Goal: Information Seeking & Learning: Learn about a topic

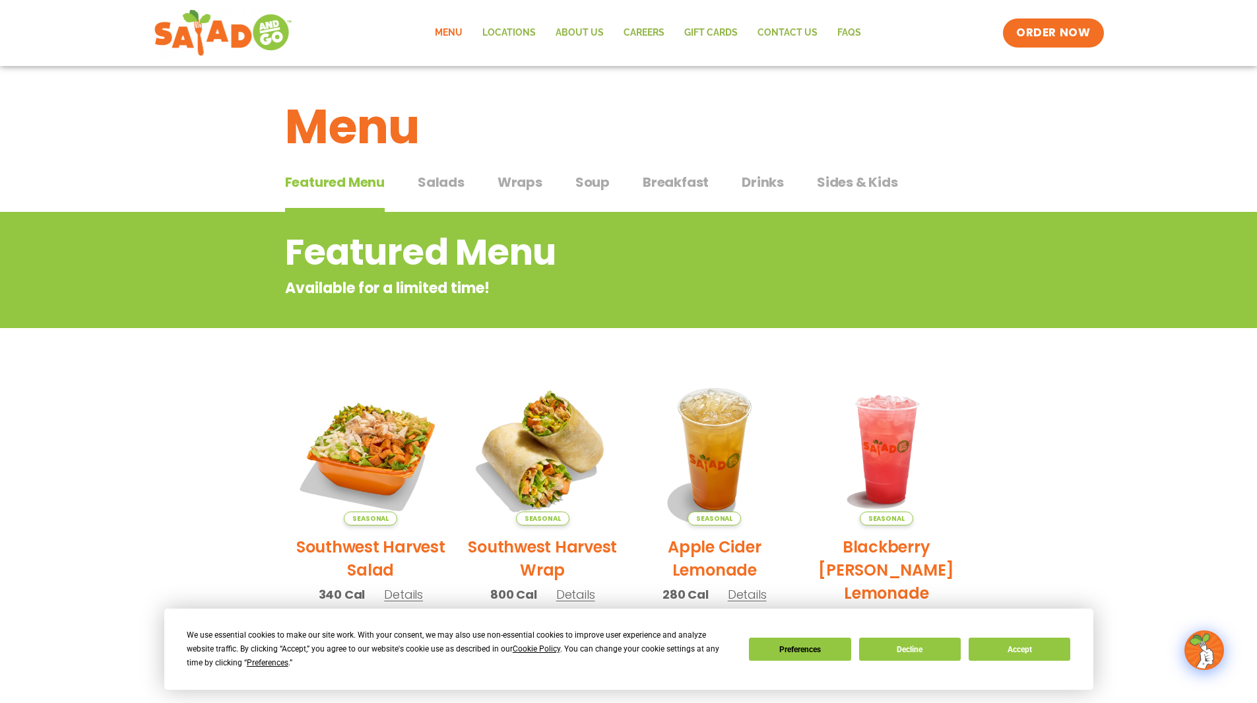
click at [435, 191] on span "Salads" at bounding box center [441, 182] width 47 height 20
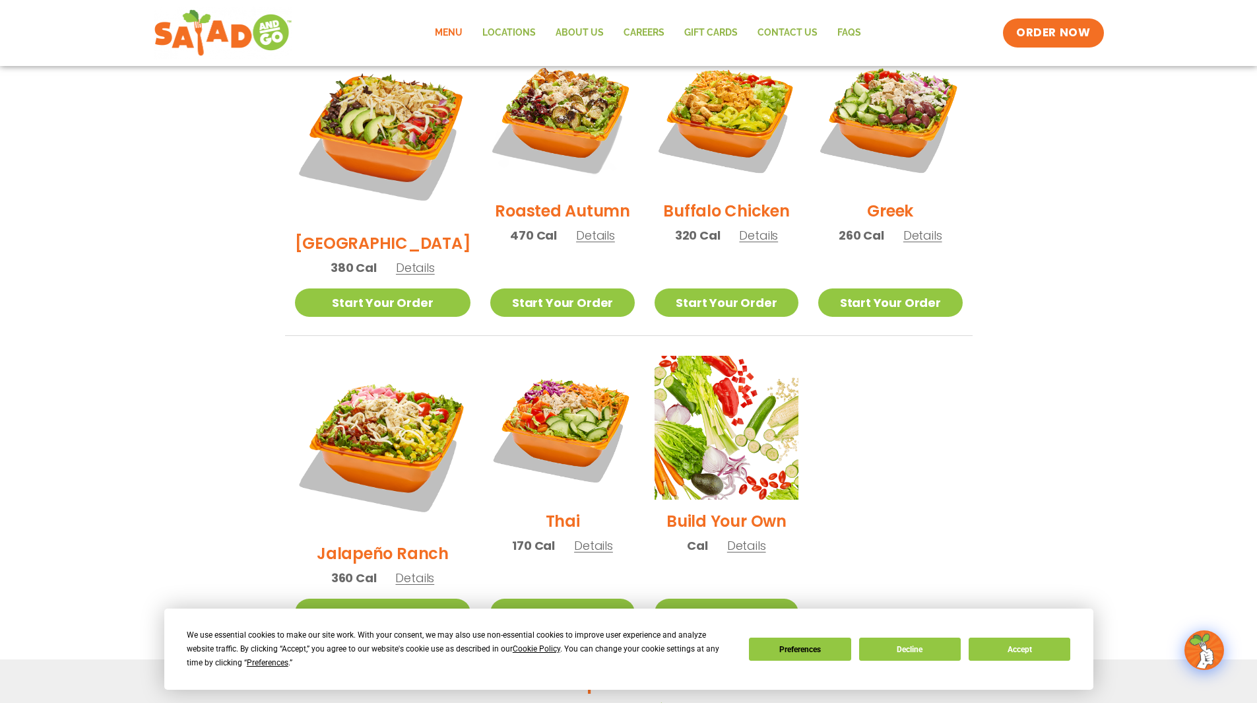
scroll to position [594, 0]
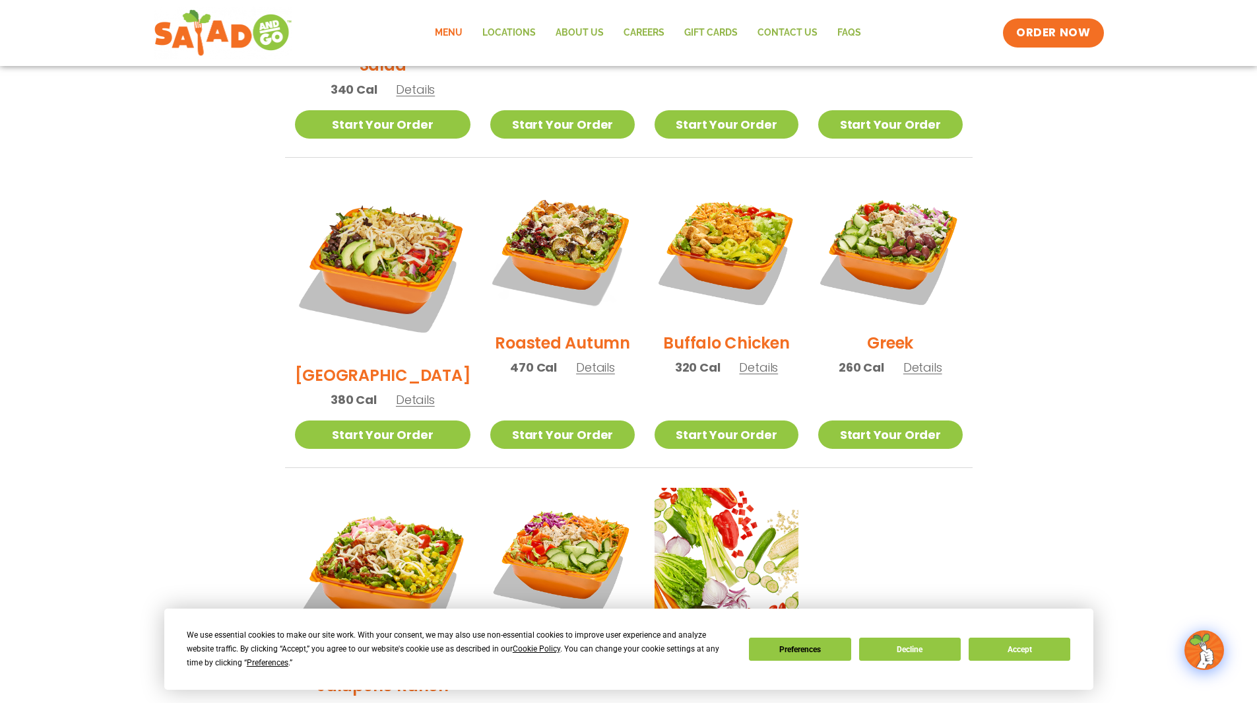
click at [594, 229] on img at bounding box center [562, 249] width 144 height 144
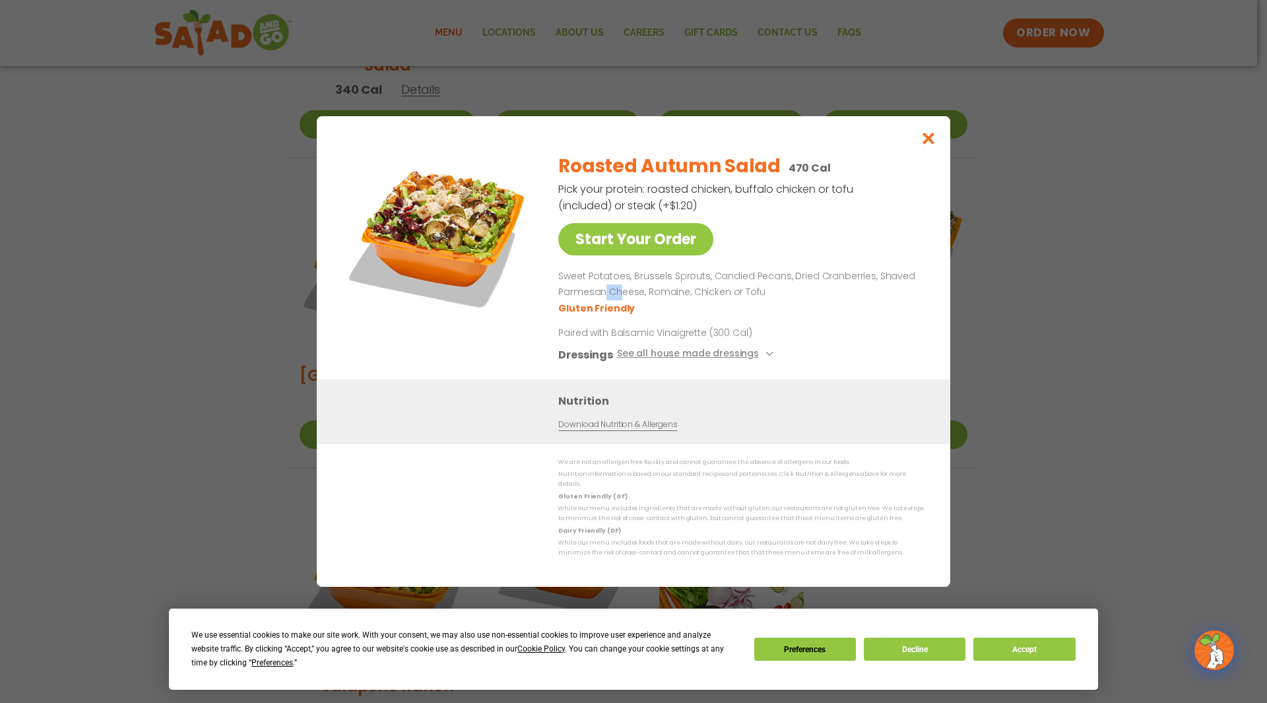
drag, startPoint x: 604, startPoint y: 292, endPoint x: 619, endPoint y: 296, distance: 15.0
click at [612, 296] on p "Sweet Potatoes, Brussels Sprouts, Candied Pecans, Dried Cranberries, Shaved Par…" at bounding box center [738, 285] width 360 height 32
click at [586, 305] on div "Sweet Potatoes, Brussels Sprouts, Candied Pecans, Dried Cranberries, Shaved Par…" at bounding box center [738, 292] width 360 height 47
click at [572, 296] on p "Sweet Potatoes, Brussels Sprouts, Candied Pecans, Dried Cranberries, Shaved Par…" at bounding box center [738, 285] width 360 height 32
drag, startPoint x: 581, startPoint y: 283, endPoint x: 798, endPoint y: 300, distance: 217.7
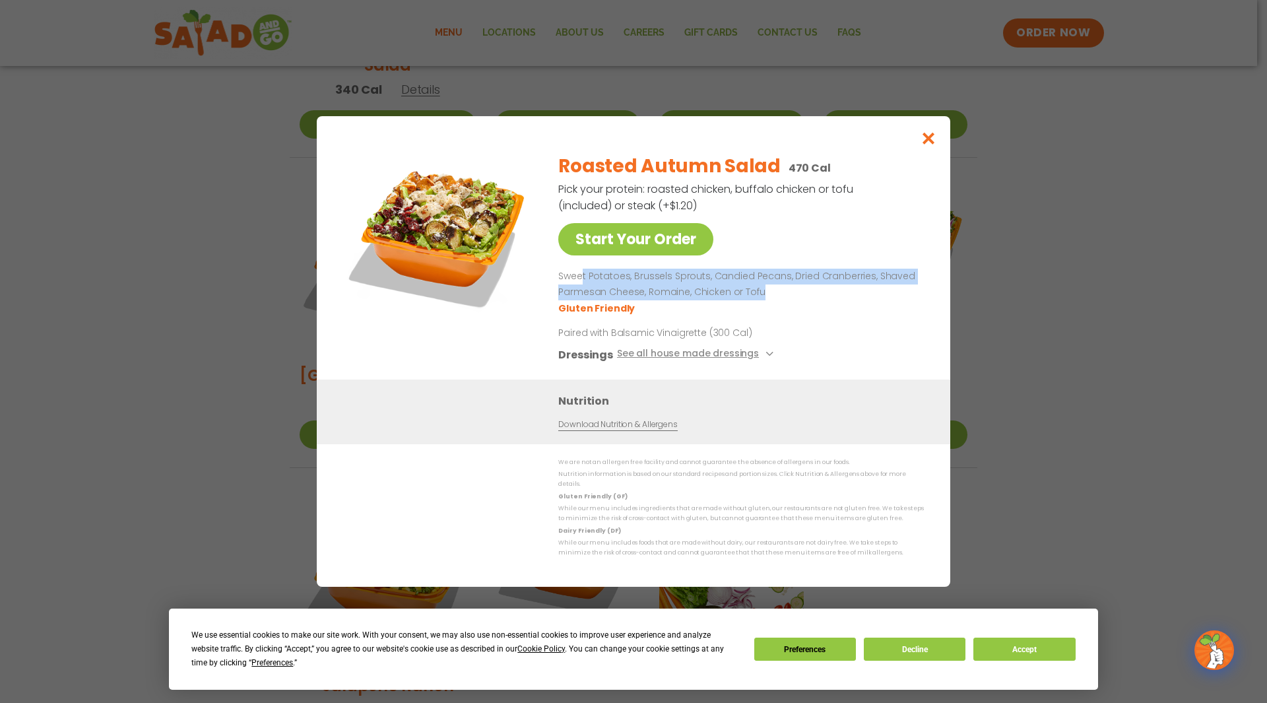
click at [612, 300] on p "Sweet Potatoes, Brussels Sprouts, Candied Pecans, Dried Cranberries, Shaved Par…" at bounding box center [738, 285] width 360 height 32
click at [612, 298] on p "Sweet Potatoes, Brussels Sprouts, Candied Pecans, Dried Cranberries, Shaved Par…" at bounding box center [738, 285] width 360 height 32
click at [612, 300] on p "Sweet Potatoes, Brussels Sprouts, Candied Pecans, Dried Cranberries, Shaved Par…" at bounding box center [738, 285] width 360 height 32
click at [612, 144] on icon "Close modal" at bounding box center [928, 138] width 16 height 14
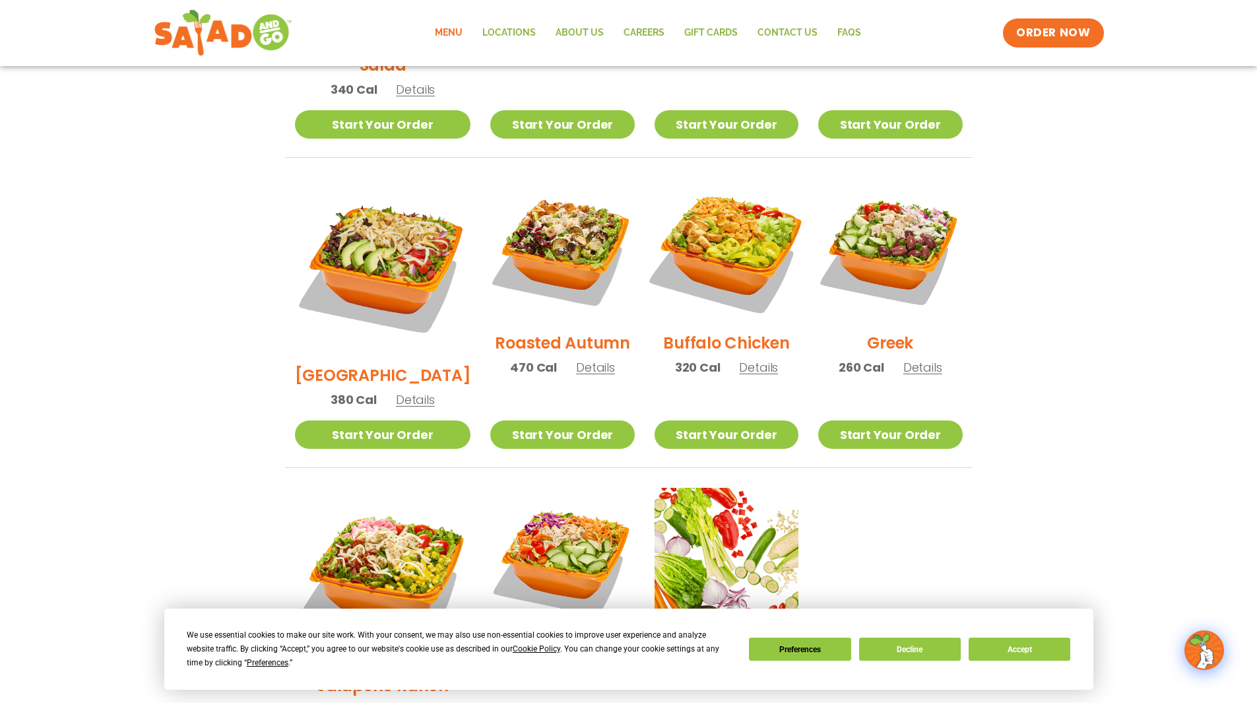
click at [612, 225] on img at bounding box center [726, 249] width 169 height 169
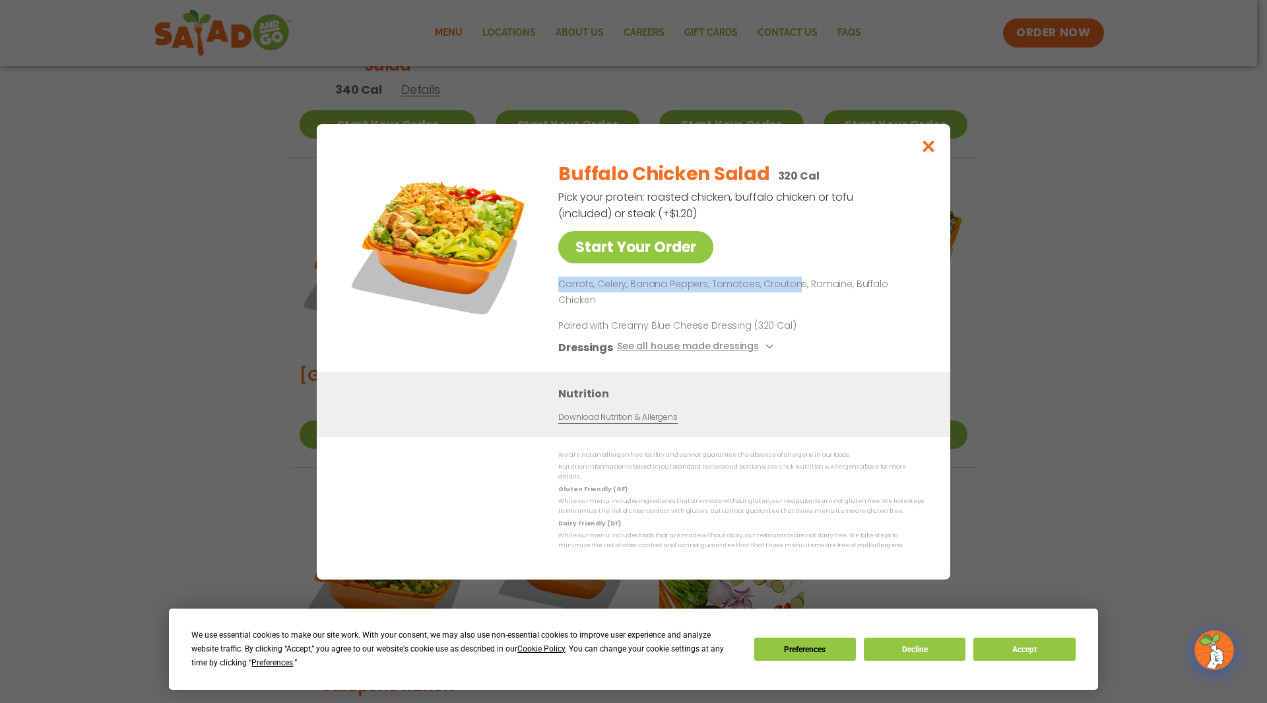
drag, startPoint x: 557, startPoint y: 296, endPoint x: 840, endPoint y: 265, distance: 285.4
click at [612, 279] on div "Start Your Order Buffalo Chicken Salad 320 Cal Pick your protein: roasted chick…" at bounding box center [633, 261] width 581 height 222
click at [612, 161] on button "Close modal" at bounding box center [928, 146] width 43 height 44
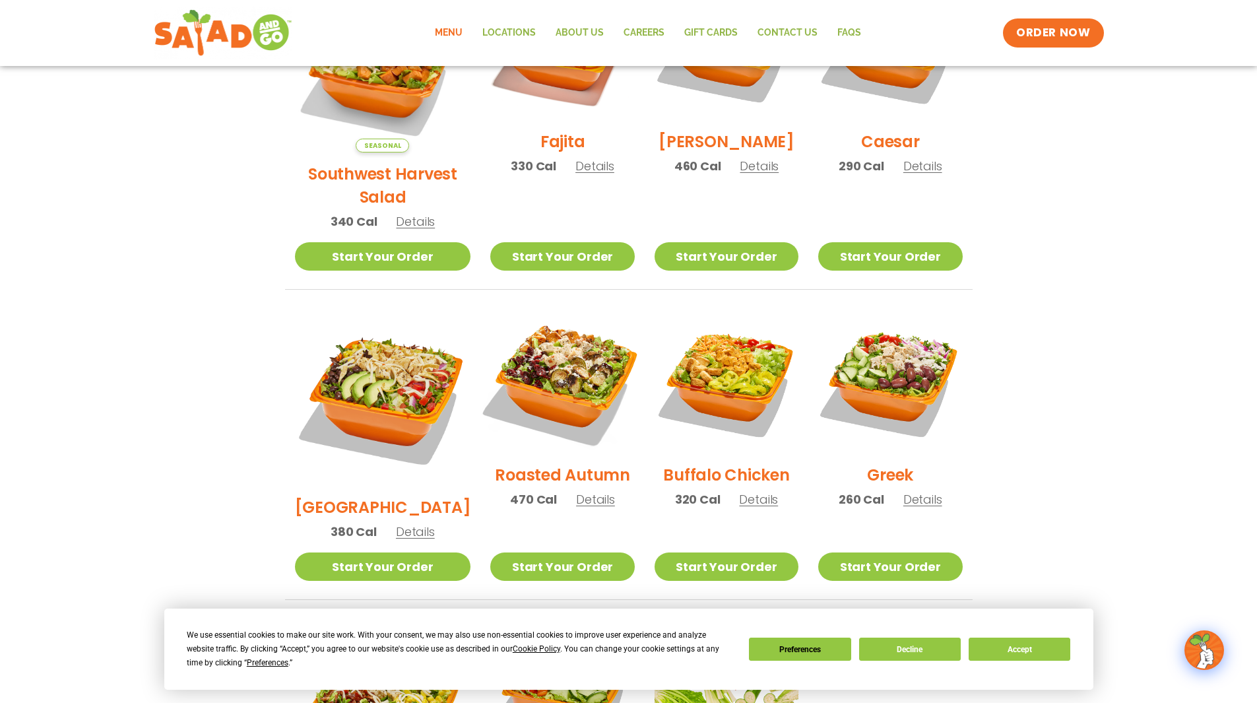
scroll to position [330, 0]
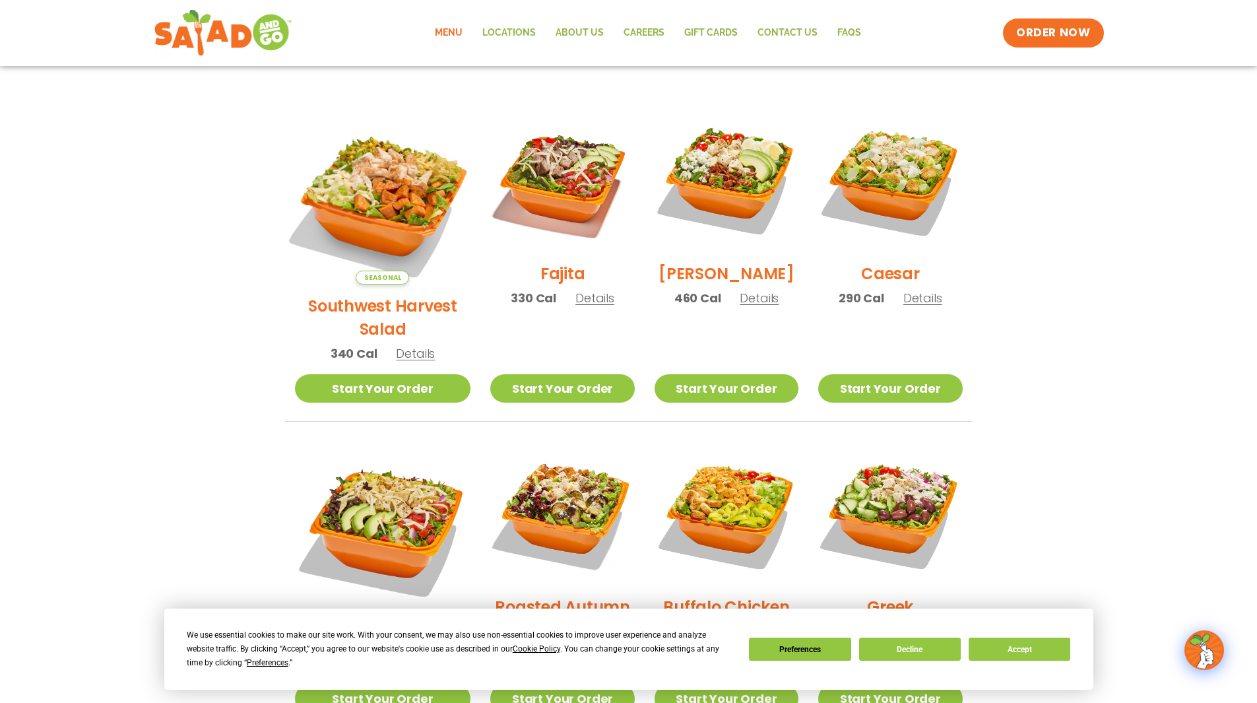
click at [336, 201] on img at bounding box center [382, 196] width 206 height 206
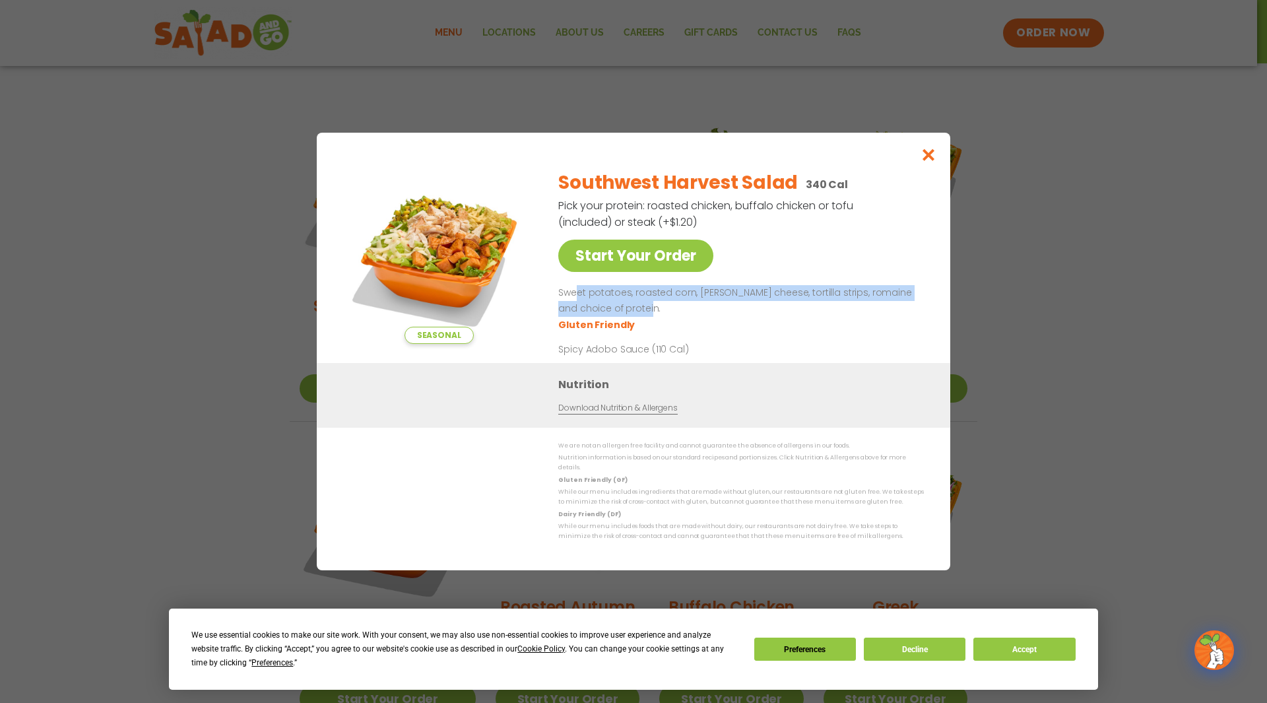
drag, startPoint x: 577, startPoint y: 297, endPoint x: 817, endPoint y: 315, distance: 240.8
click at [612, 315] on p "Sweet potatoes, roasted corn, [PERSON_NAME] cheese, tortilla strips, romaine an…" at bounding box center [738, 301] width 360 height 32
drag, startPoint x: 949, startPoint y: 151, endPoint x: 952, endPoint y: 143, distance: 8.3
click at [612, 144] on div "Seasonal Start Your Order Southwest Harvest Salad 340 Cal Pick your protein: ro…" at bounding box center [633, 351] width 1267 height 703
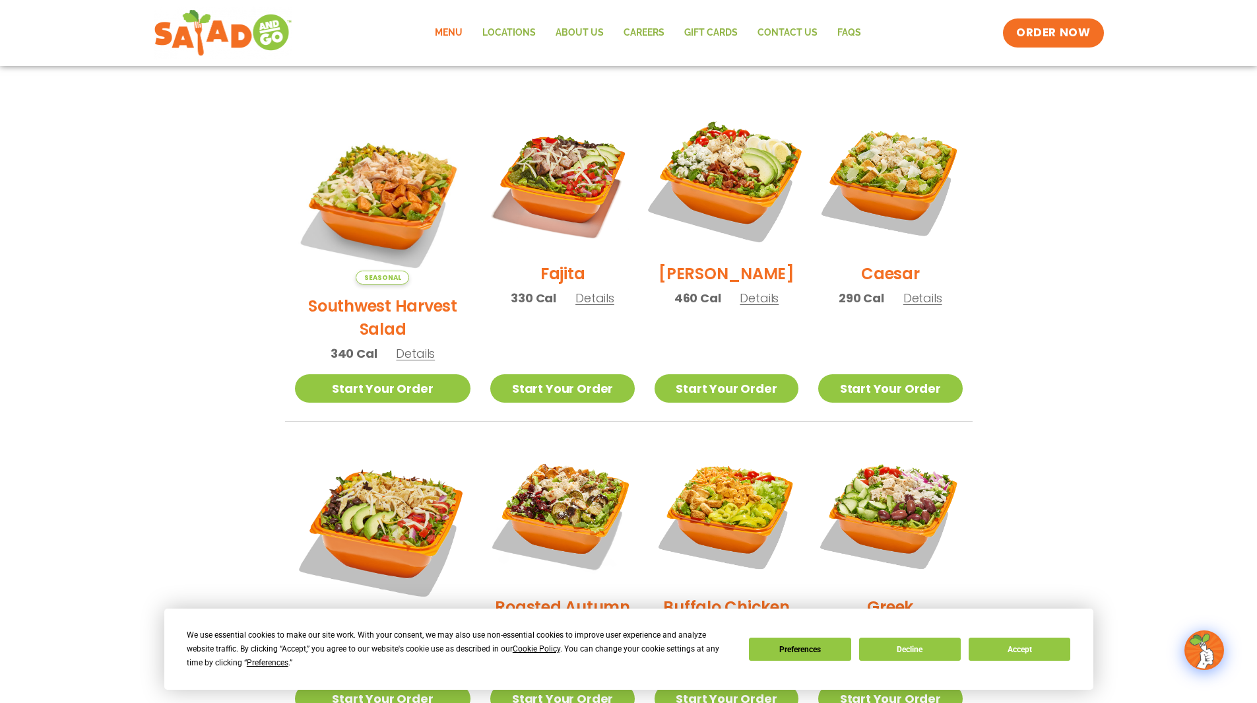
click at [612, 183] on img at bounding box center [726, 180] width 169 height 169
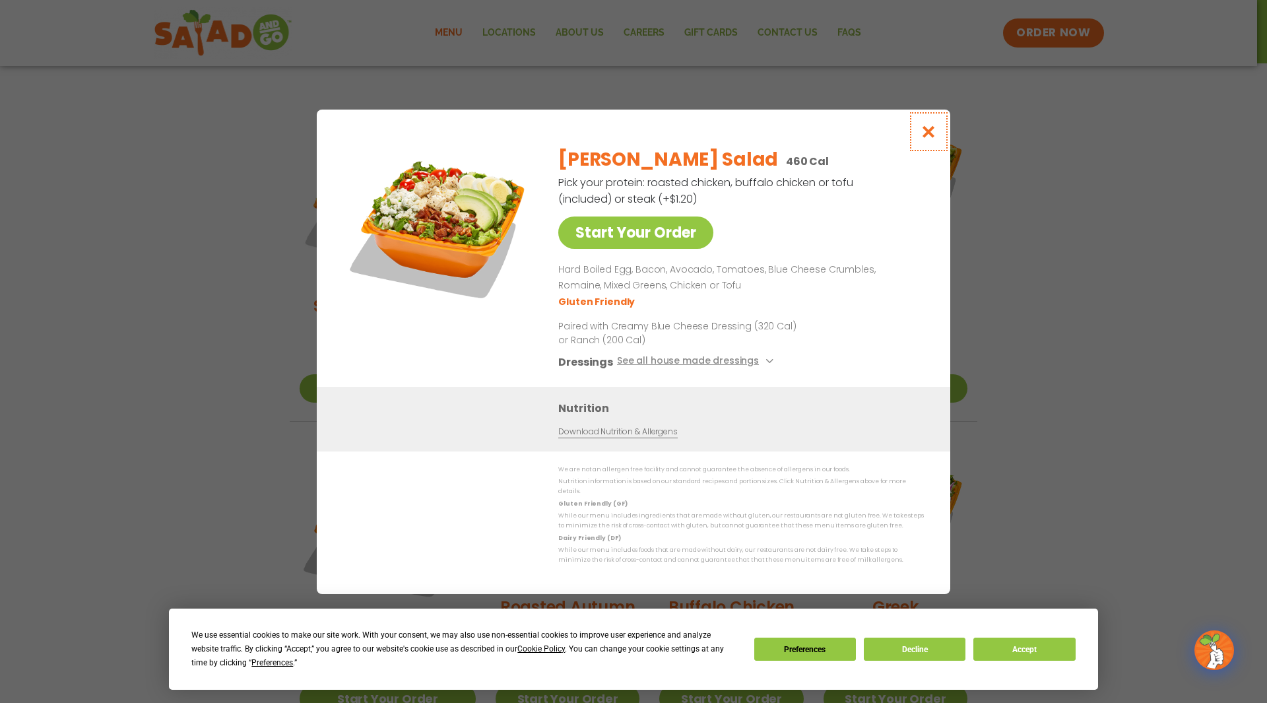
click at [612, 133] on icon "Close modal" at bounding box center [928, 132] width 16 height 14
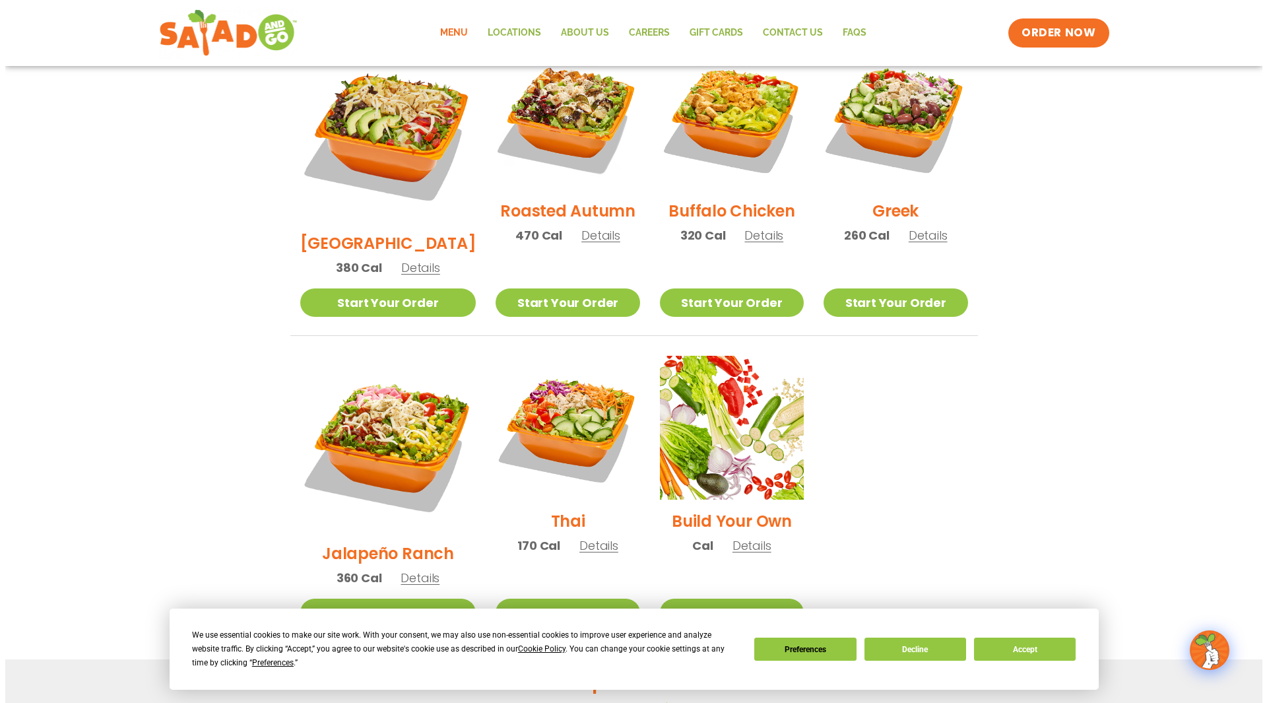
scroll to position [660, 0]
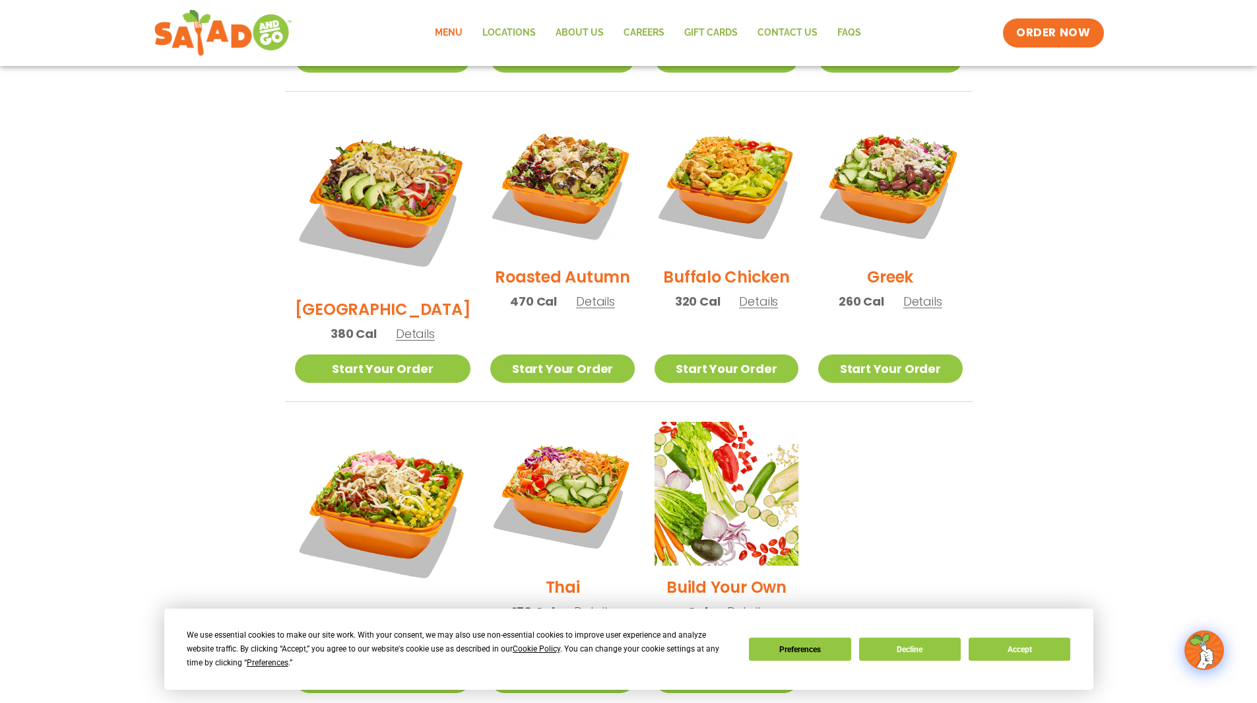
click at [364, 468] on img at bounding box center [383, 510] width 176 height 176
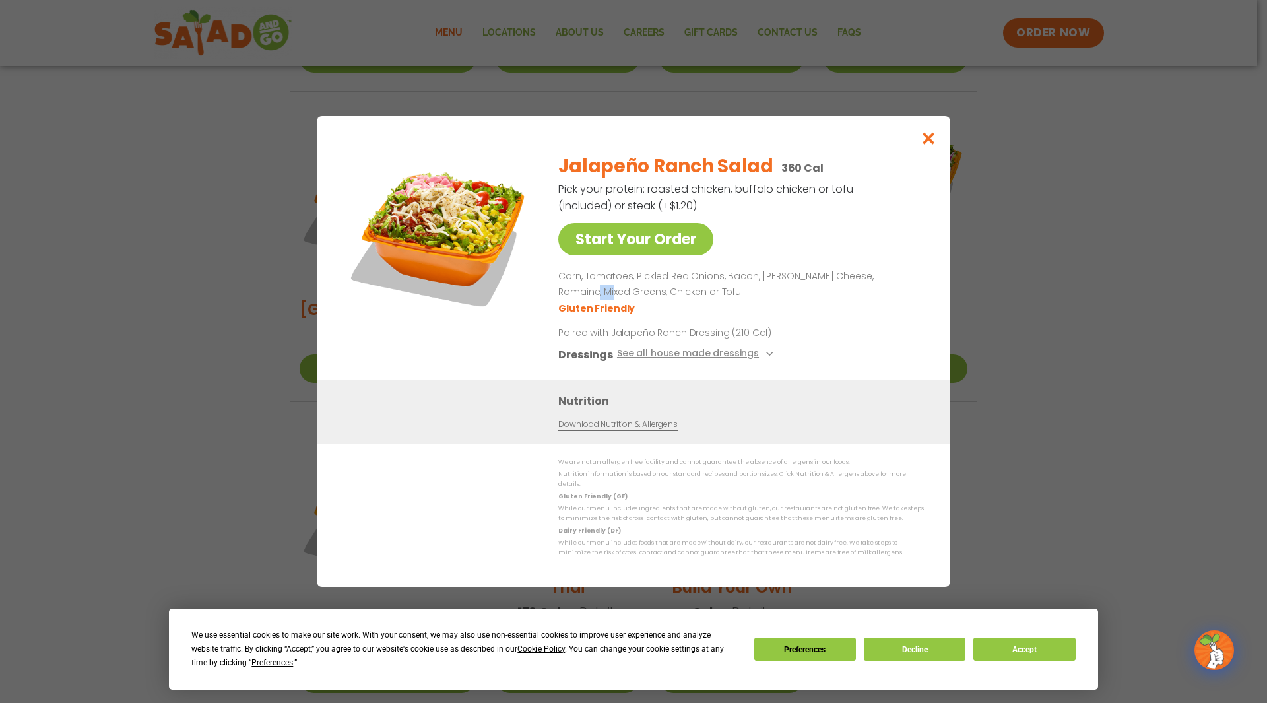
drag, startPoint x: 557, startPoint y: 295, endPoint x: 569, endPoint y: 298, distance: 11.7
click at [572, 299] on div "Start Your Order Jalapeño Ranch Salad 360 Cal Pick your protein: roasted chicke…" at bounding box center [633, 260] width 581 height 237
click at [612, 153] on button "Close modal" at bounding box center [928, 138] width 43 height 44
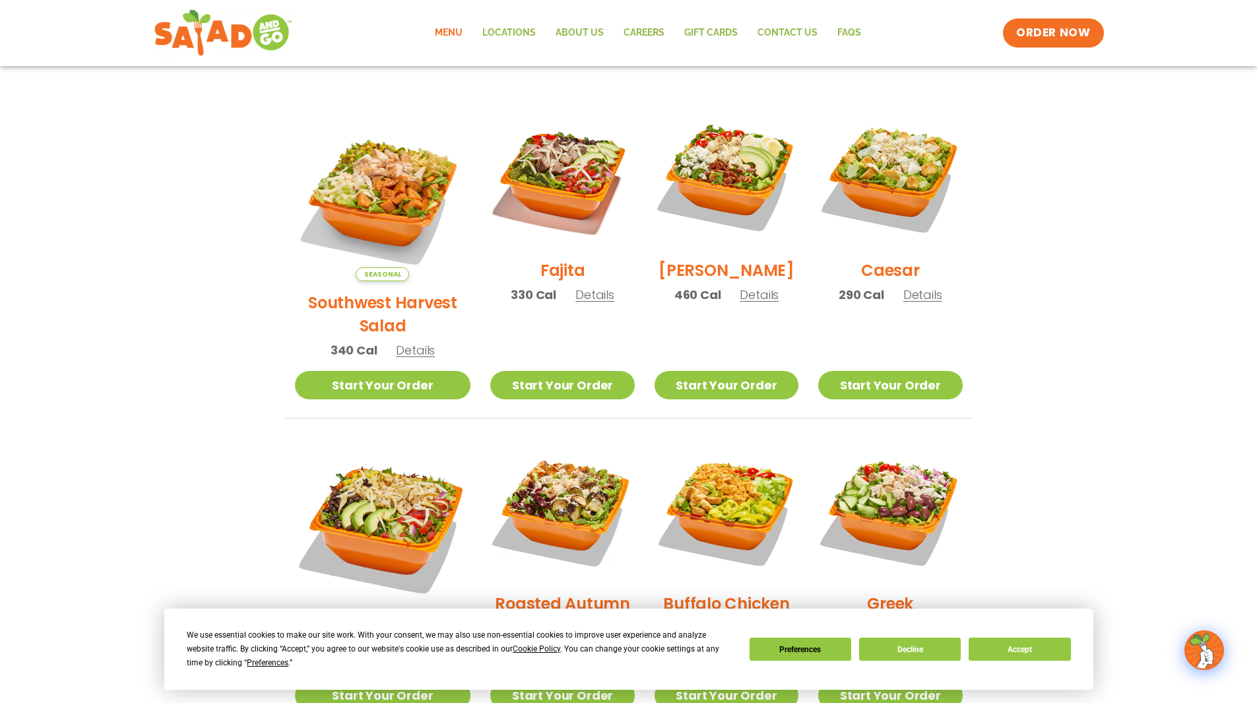
scroll to position [3, 0]
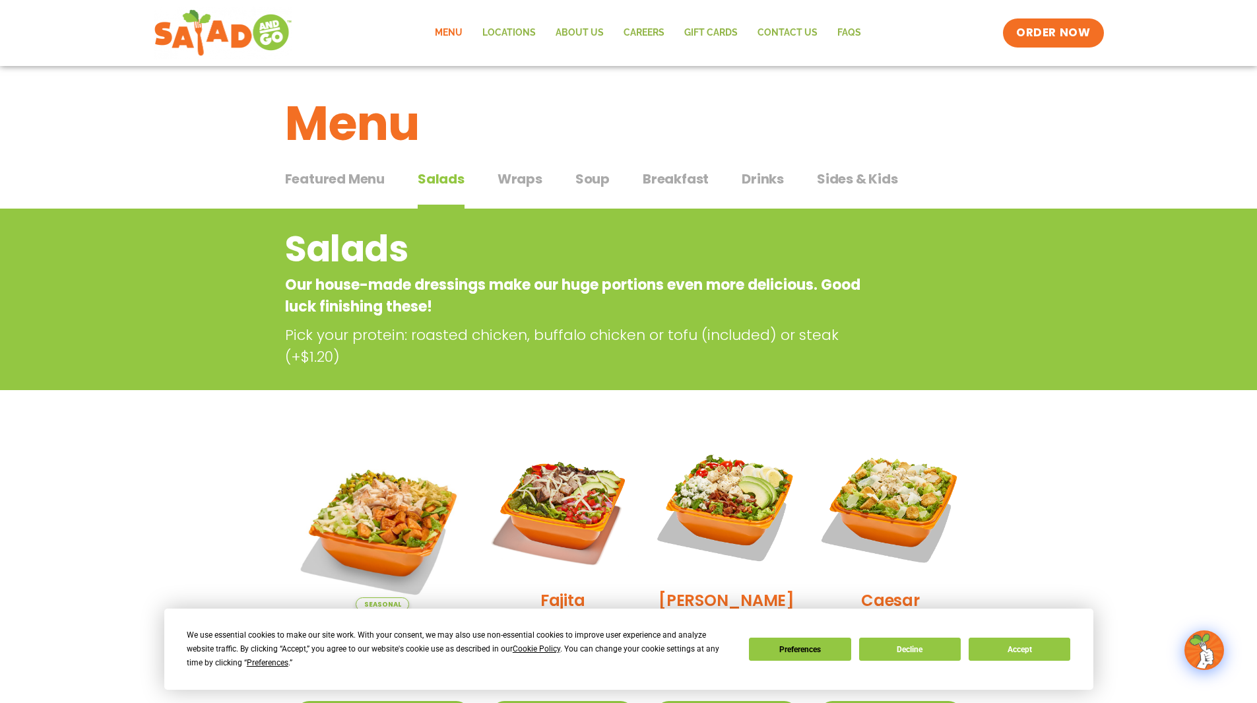
click at [612, 174] on span "Breakfast" at bounding box center [676, 179] width 66 height 20
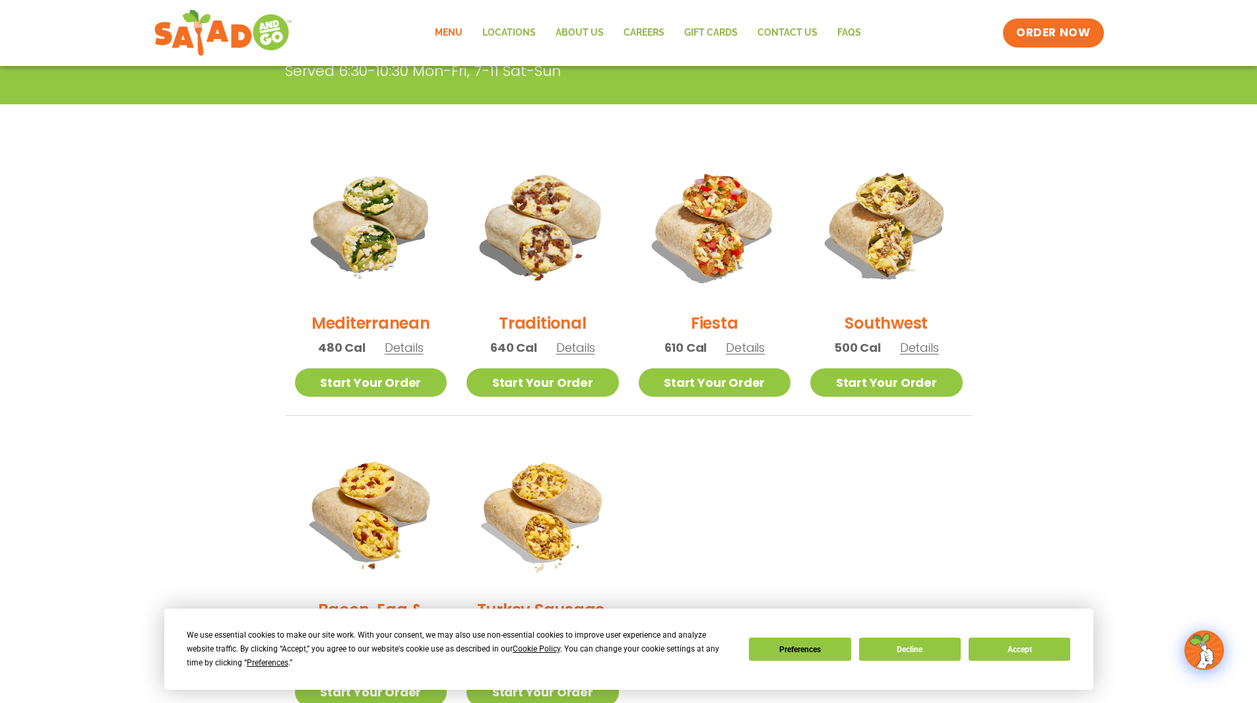
scroll to position [333, 0]
